Goal: Information Seeking & Learning: Learn about a topic

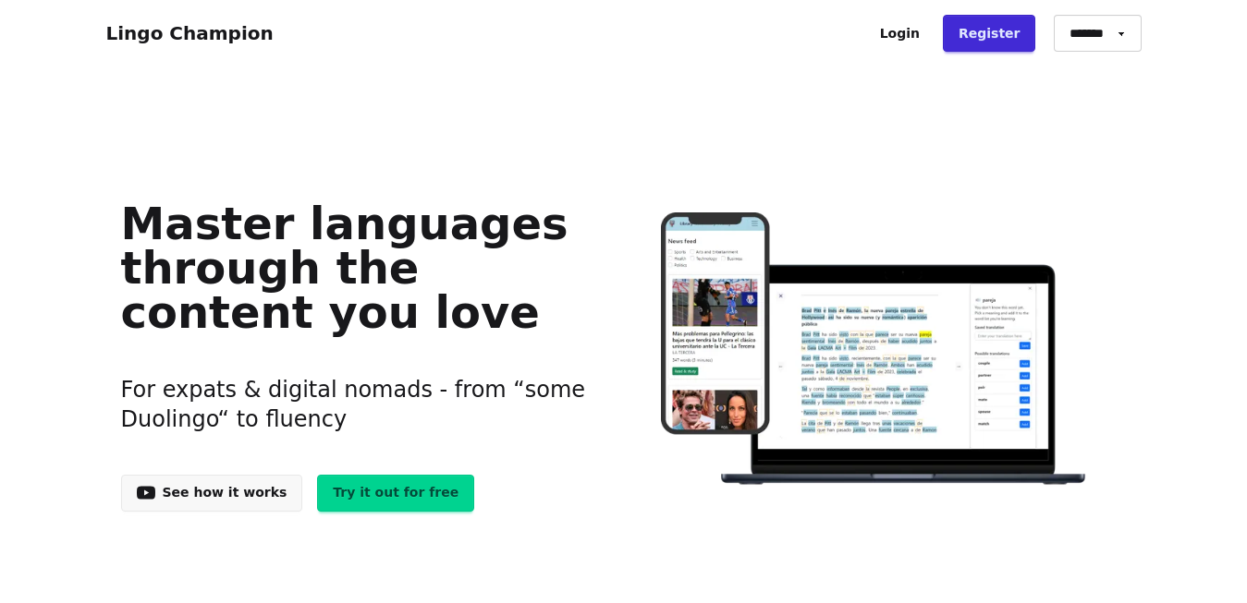
click at [921, 40] on link "Login" at bounding box center [899, 33] width 71 height 37
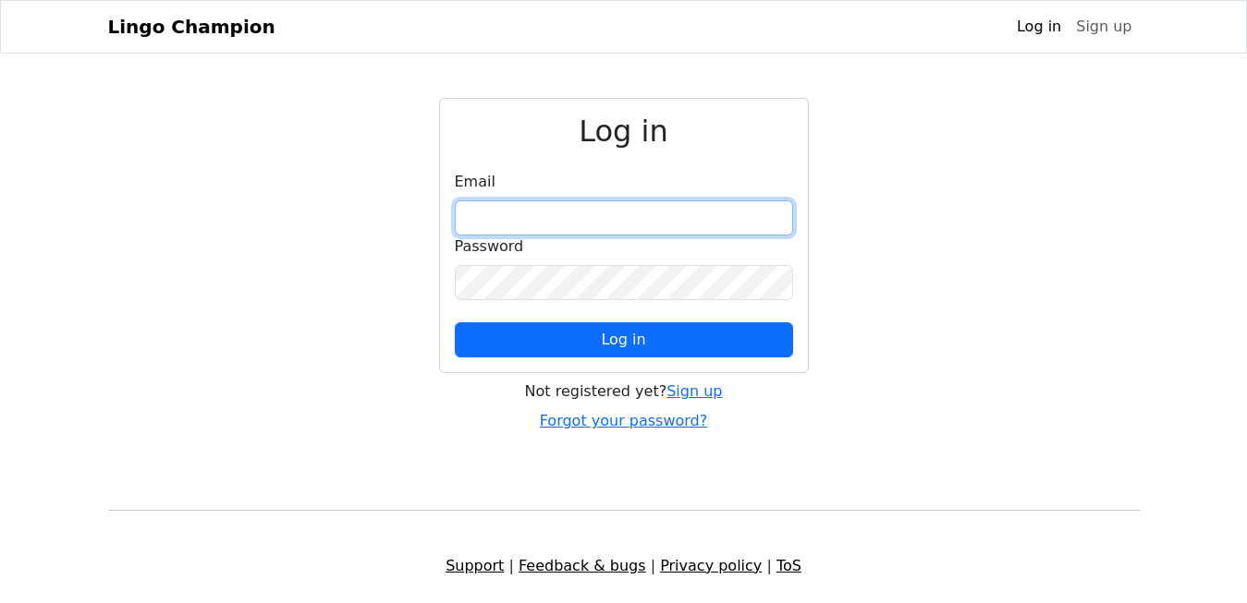
click at [522, 210] on input "email" at bounding box center [624, 218] width 338 height 35
type input "**********"
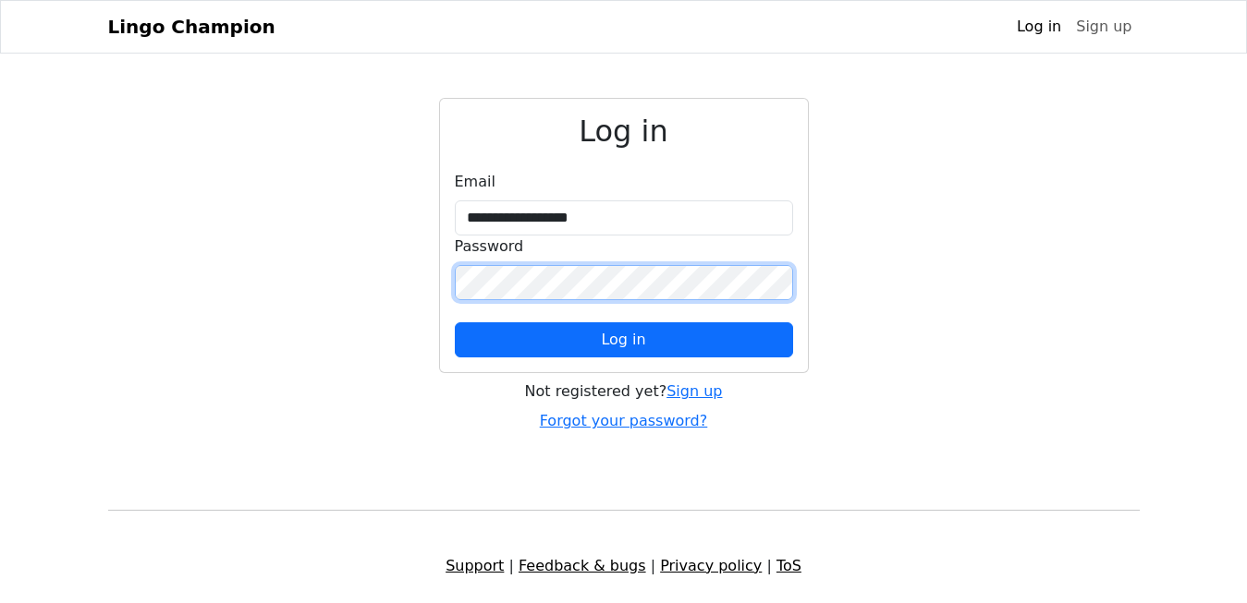
click at [455, 322] on button "Log in" at bounding box center [624, 339] width 338 height 35
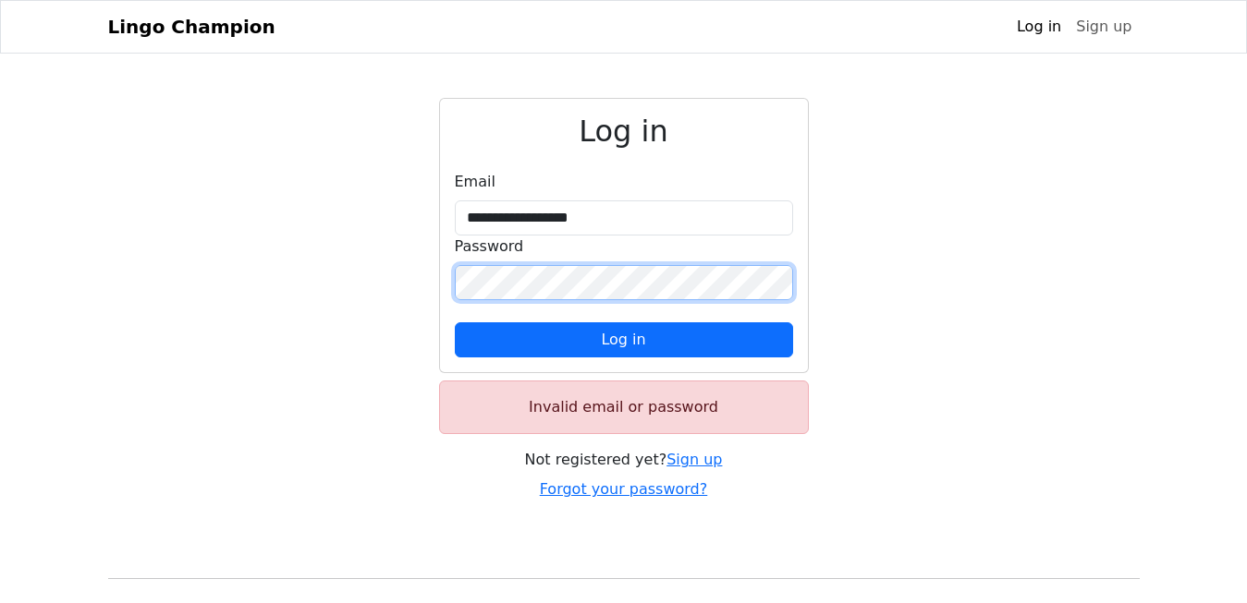
click at [455, 322] on button "Log in" at bounding box center [624, 339] width 338 height 35
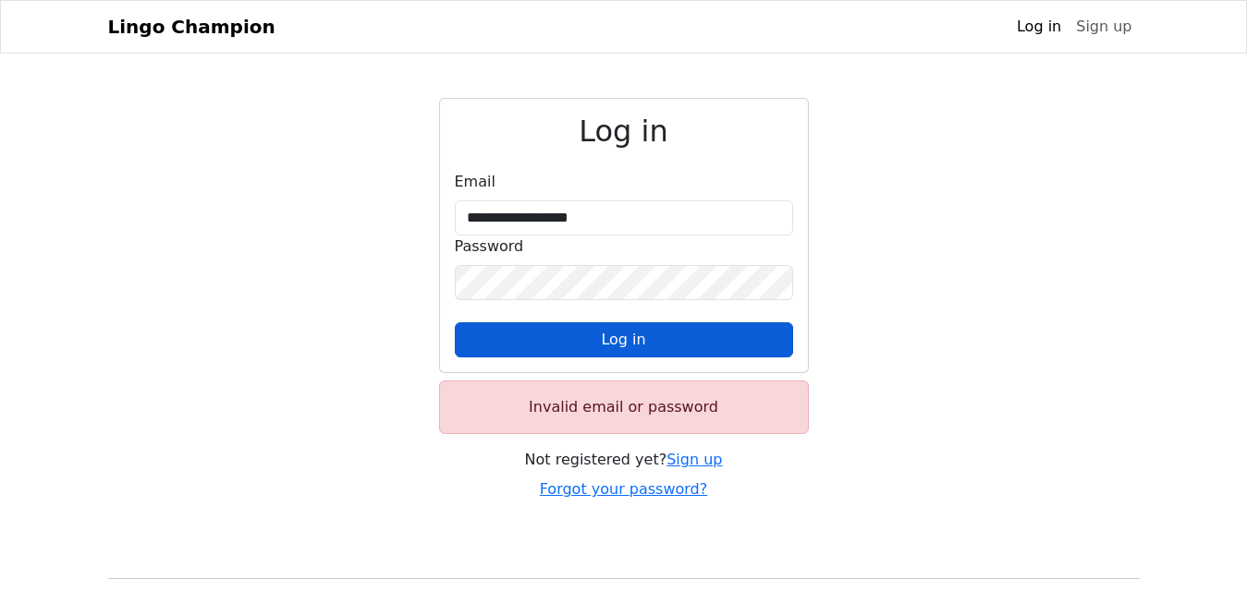
click at [689, 333] on button "Log in" at bounding box center [624, 339] width 338 height 35
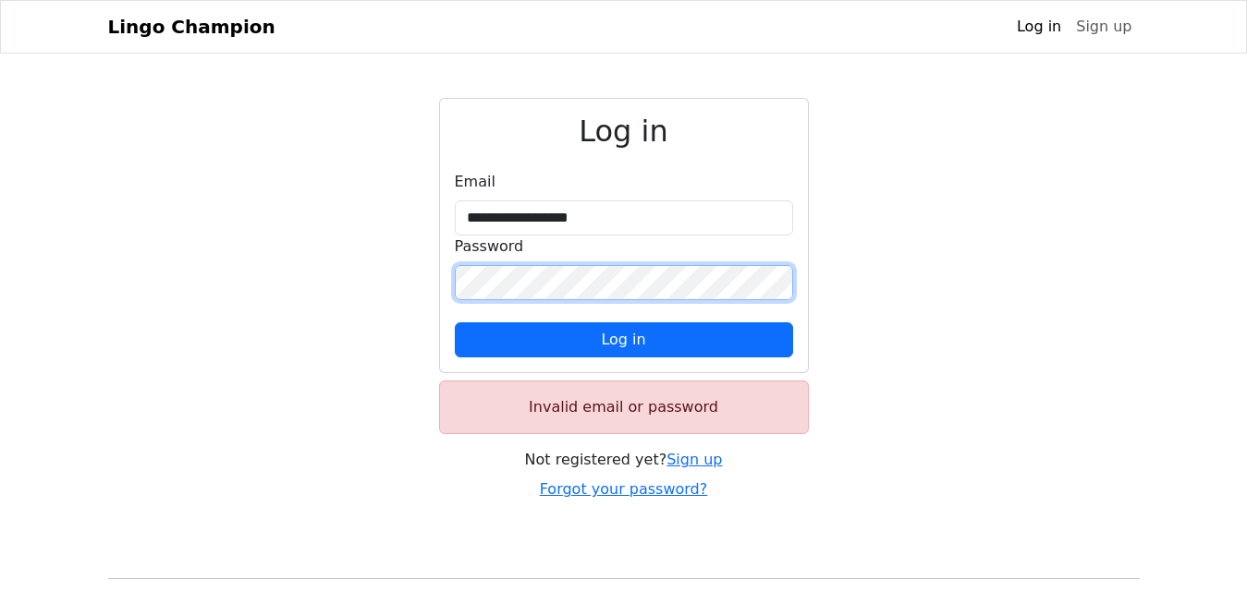
click at [455, 322] on button "Log in" at bounding box center [624, 339] width 338 height 35
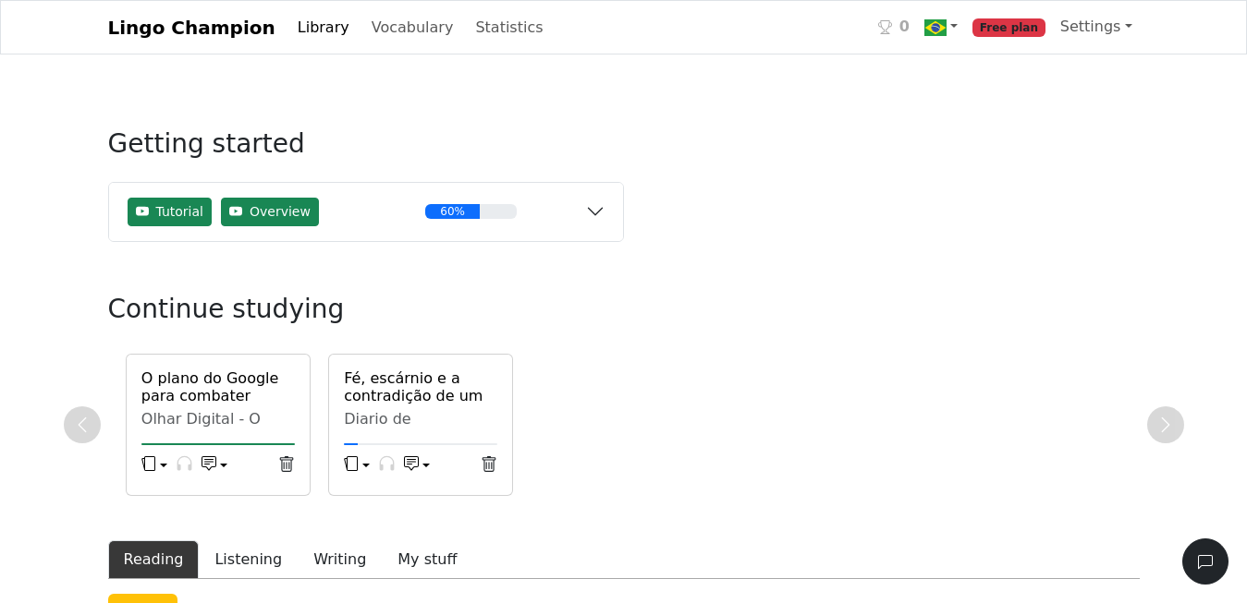
scroll to position [94, 0]
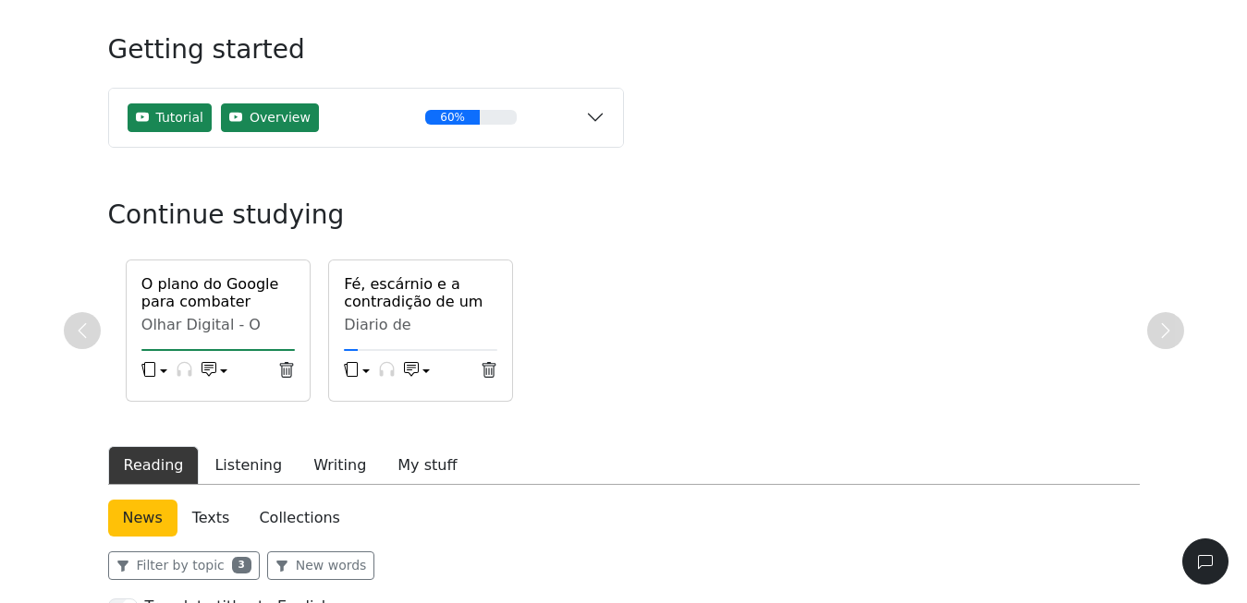
click at [443, 317] on div "Fé, escárnio e a contradição de um "homem de [DEMOGRAPHIC_DATA]" Diario de Pern…" at bounding box center [421, 308] width 176 height 67
click at [447, 298] on h6 "Fé, escárnio e a contradição de um "homem de [DEMOGRAPHIC_DATA]"" at bounding box center [431, 310] width 175 height 71
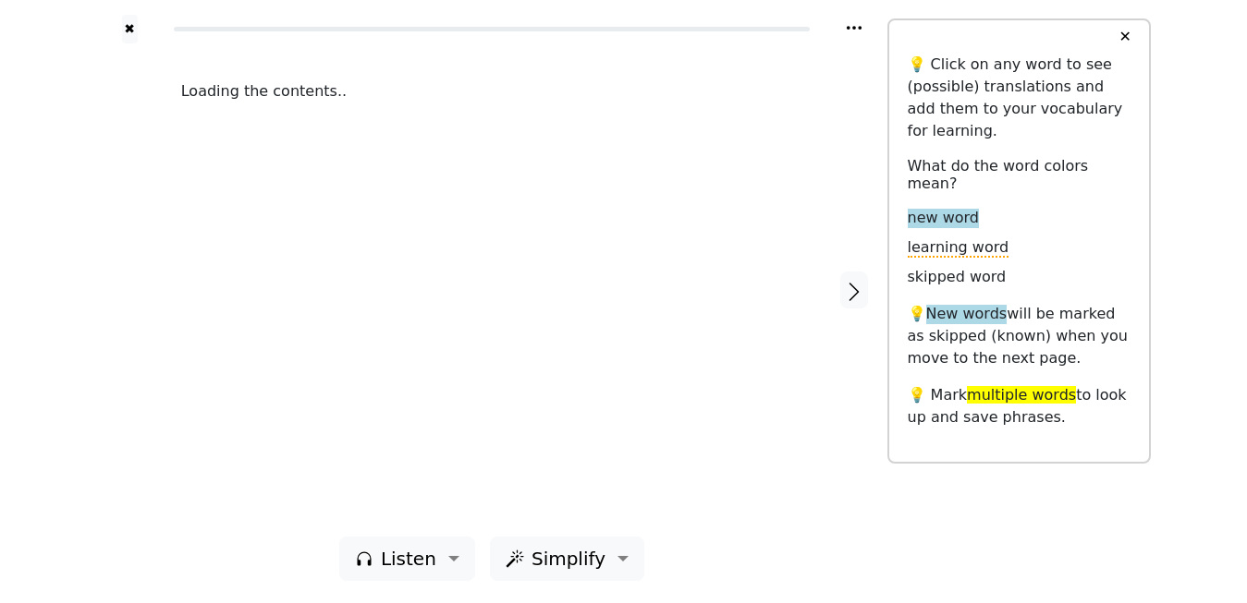
click at [447, 298] on div "Loading the contents.." at bounding box center [492, 289] width 659 height 493
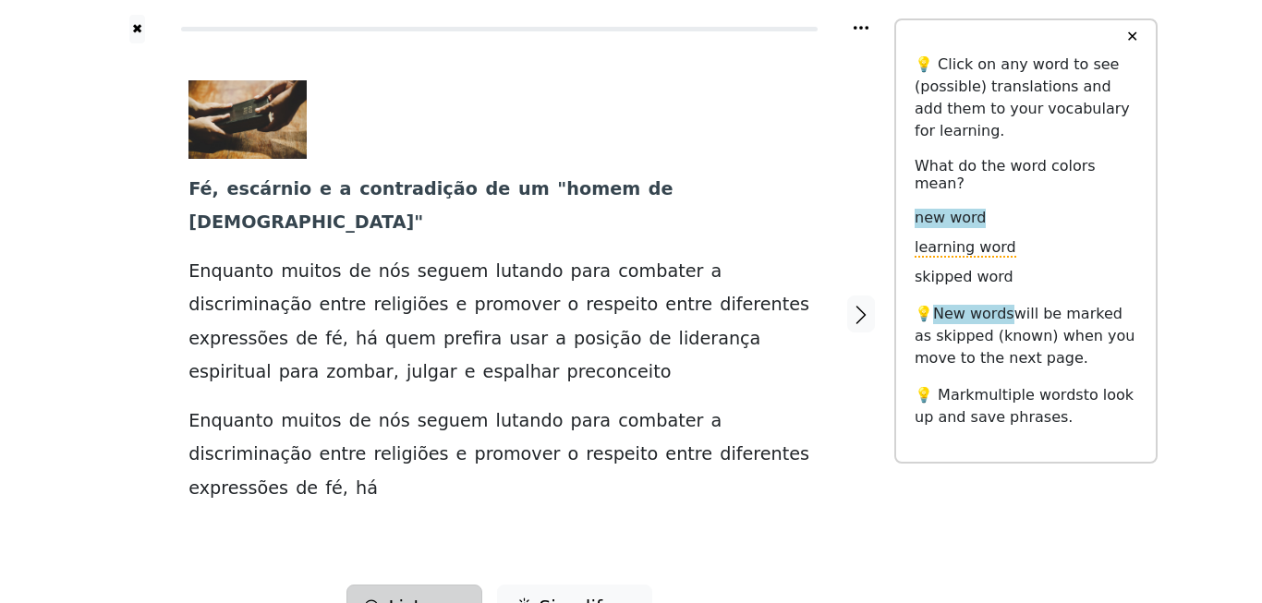
click at [442, 593] on span "Listen" at bounding box center [415, 607] width 55 height 28
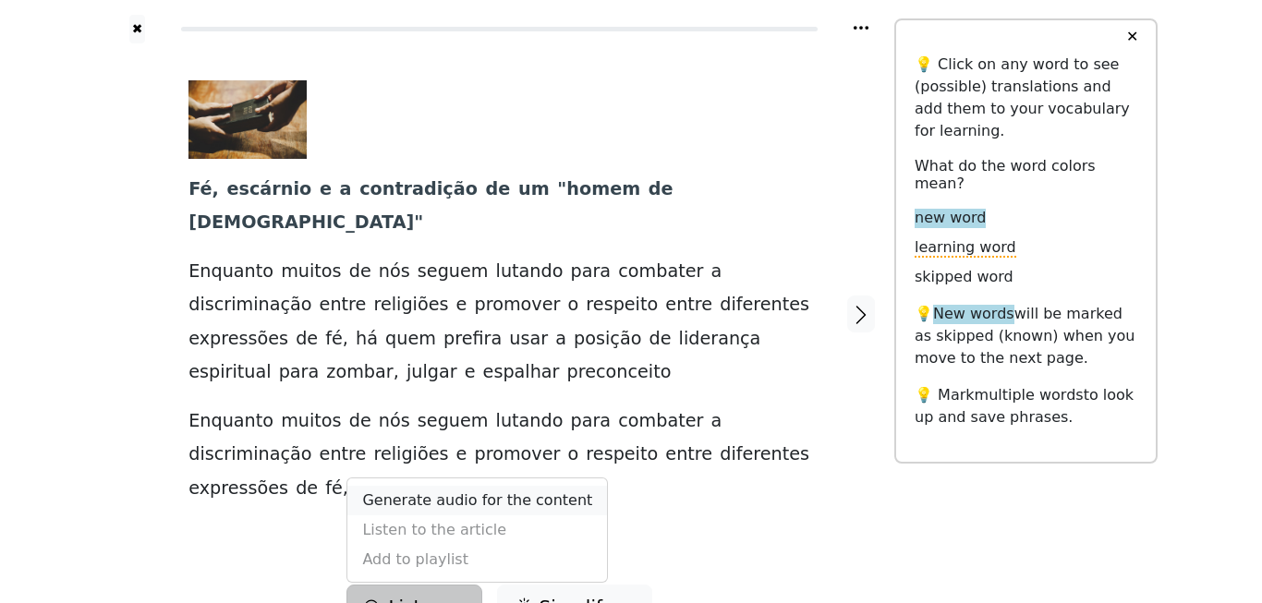
click at [517, 486] on link "Generate audio for the content" at bounding box center [477, 501] width 260 height 30
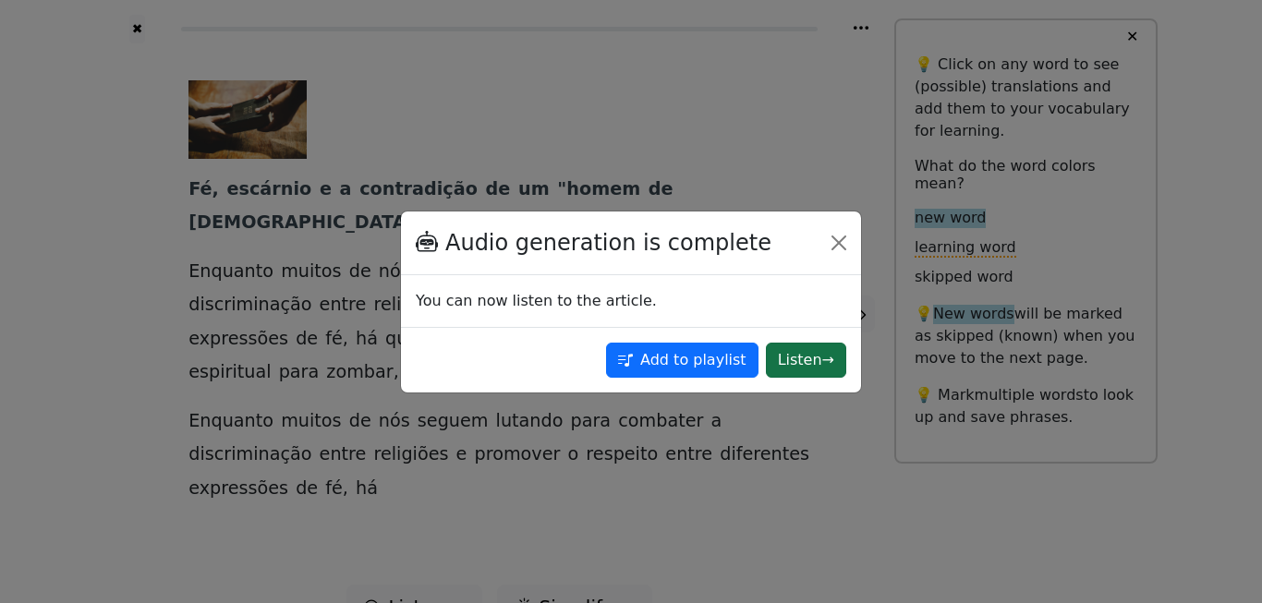
click at [786, 365] on button "Listen →" at bounding box center [806, 360] width 80 height 35
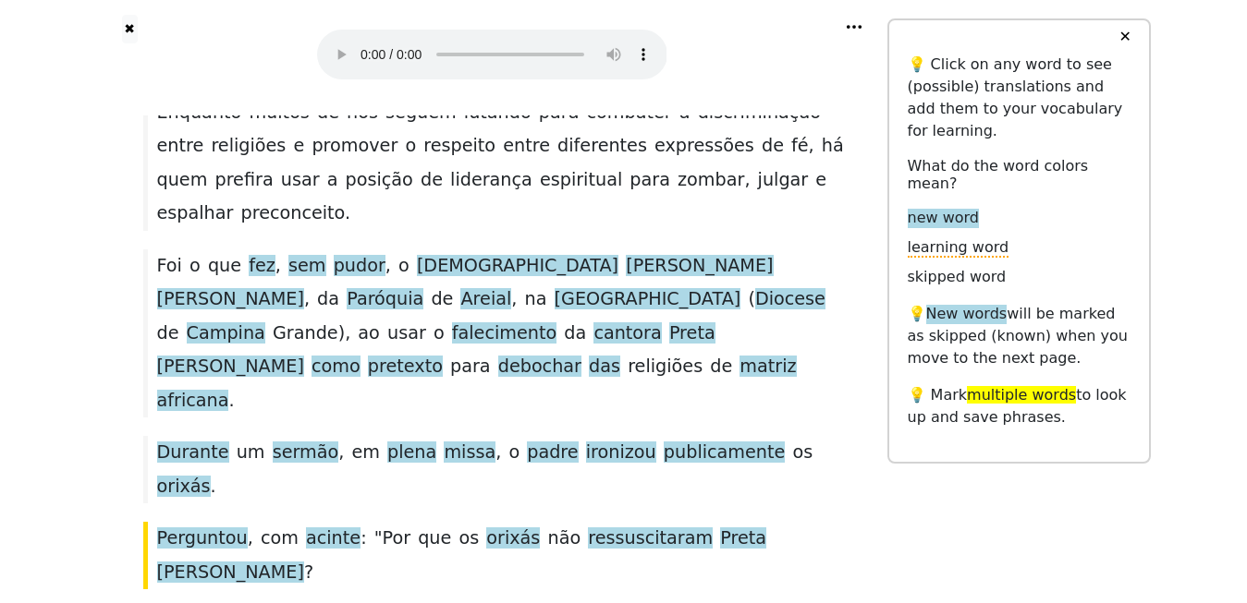
scroll to position [416, 0]
click at [663, 441] on span "publicamente" at bounding box center [723, 452] width 121 height 23
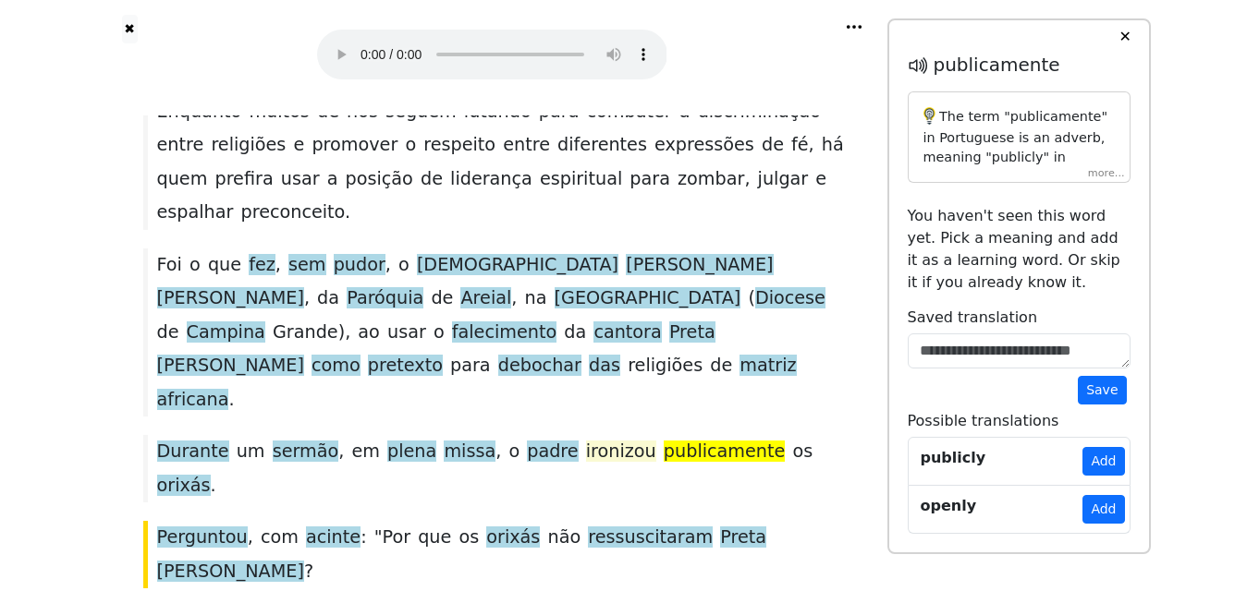
click at [586, 441] on span "ironizou" at bounding box center [621, 452] width 70 height 23
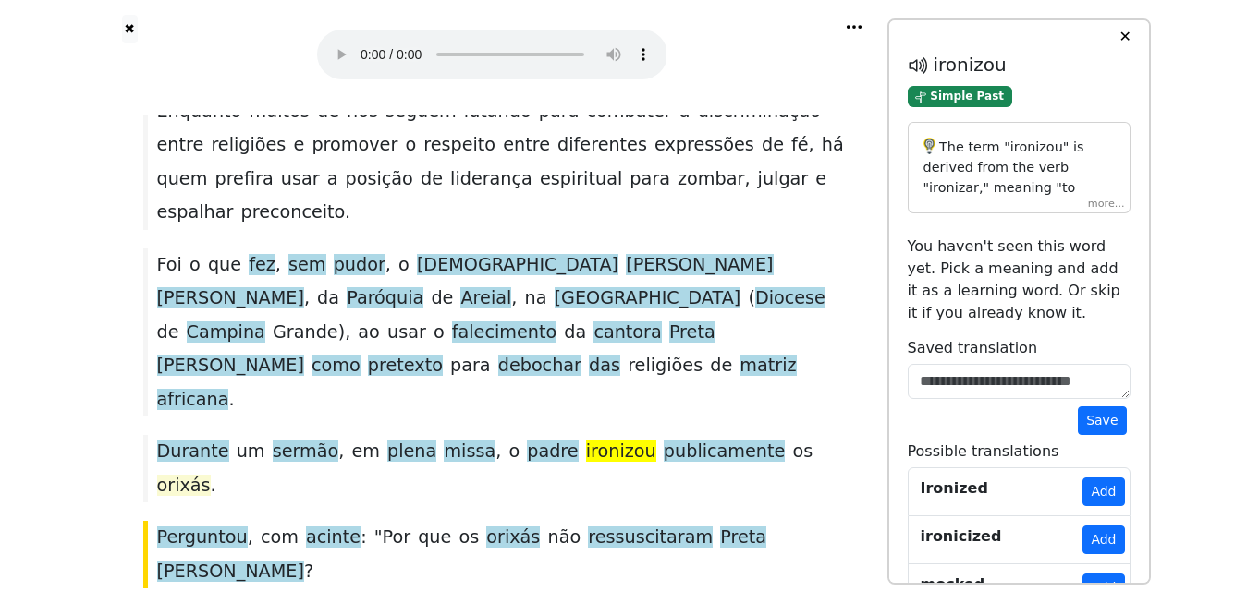
click at [211, 475] on span "orixás" at bounding box center [184, 486] width 54 height 23
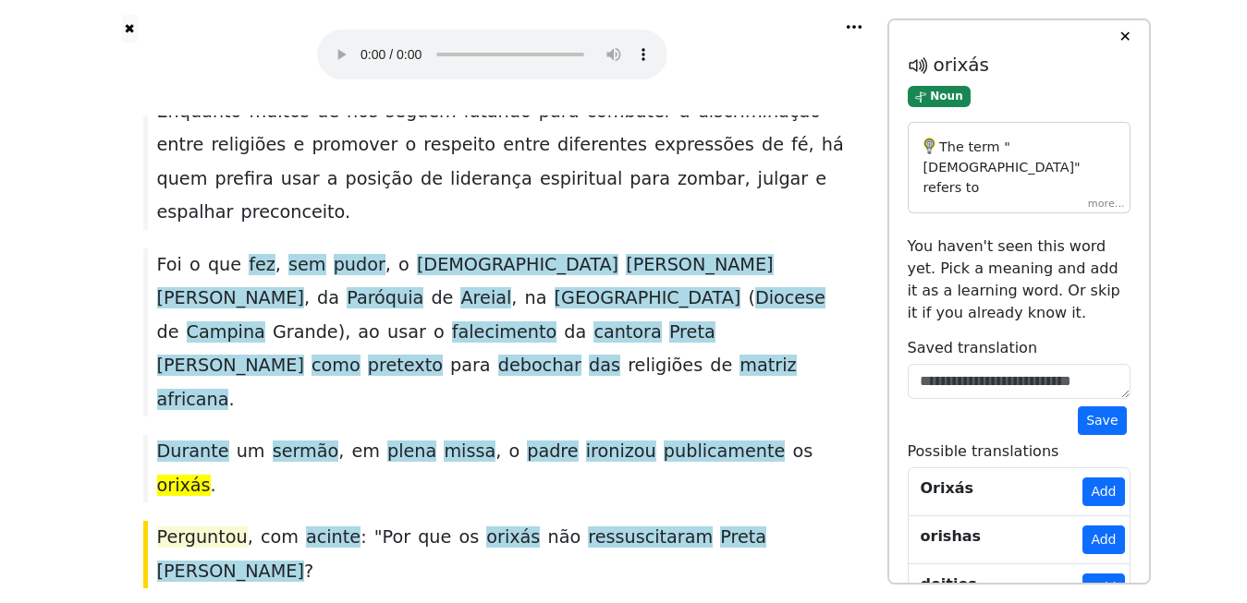
click at [182, 527] on span "Perguntou" at bounding box center [202, 538] width 91 height 23
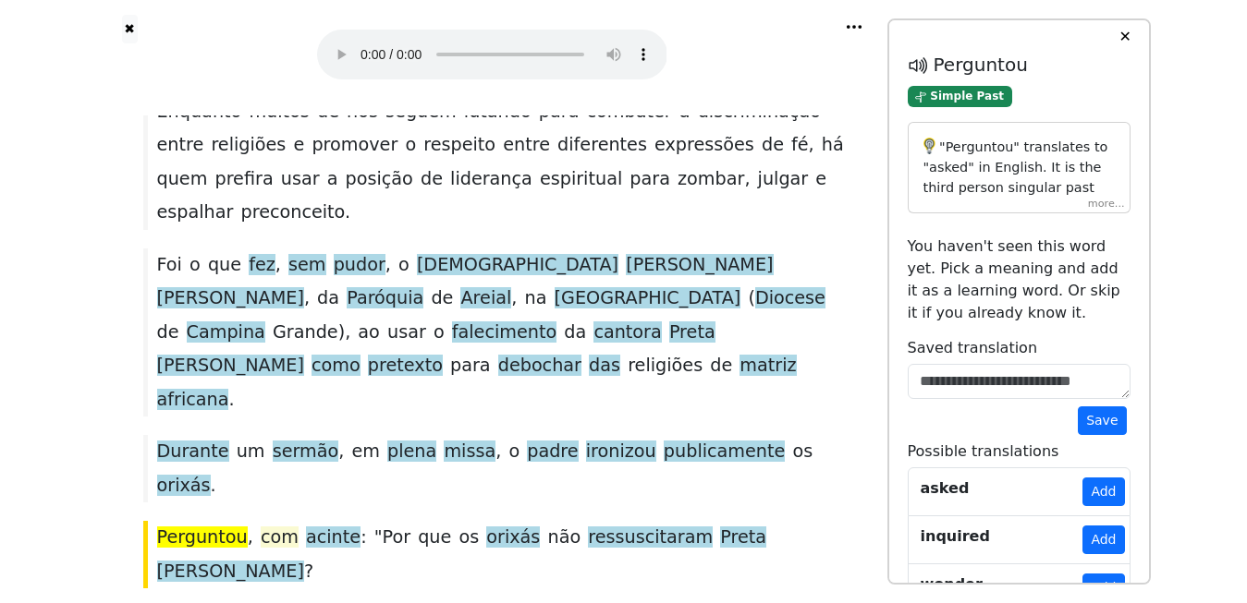
click at [268, 527] on span "com" at bounding box center [280, 537] width 38 height 21
